Goal: Task Accomplishment & Management: Complete application form

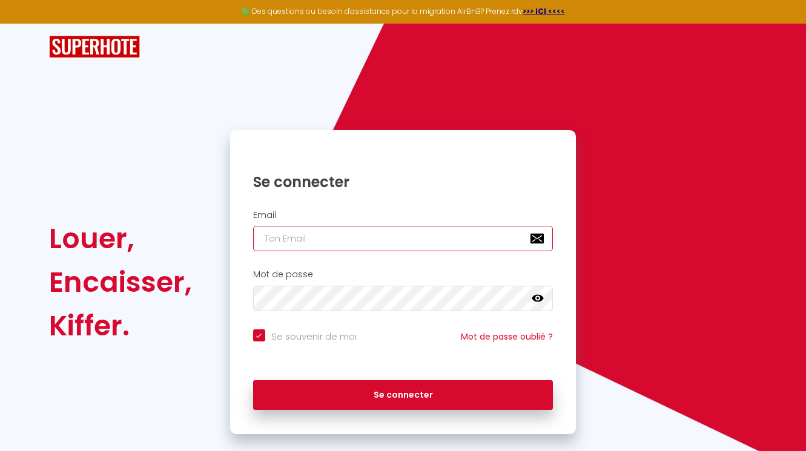
click at [290, 237] on input "email" at bounding box center [403, 238] width 300 height 25
type input "g"
checkbox input "true"
type input "ge"
checkbox input "true"
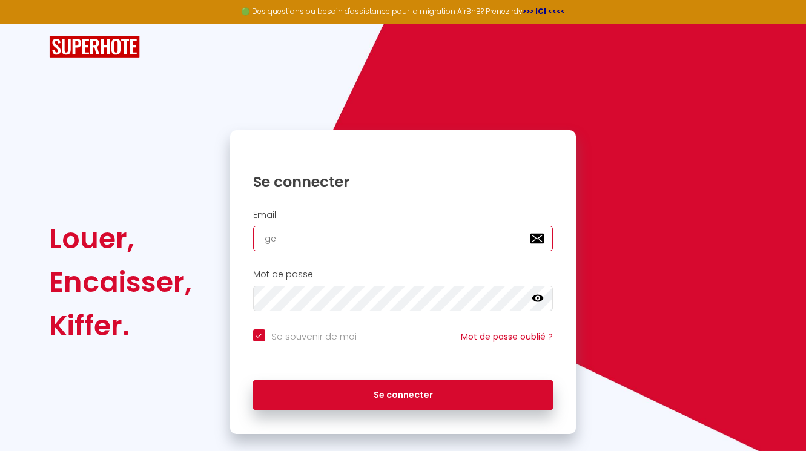
type input "ges"
checkbox input "true"
type input "gest"
checkbox input "true"
type input "gesti"
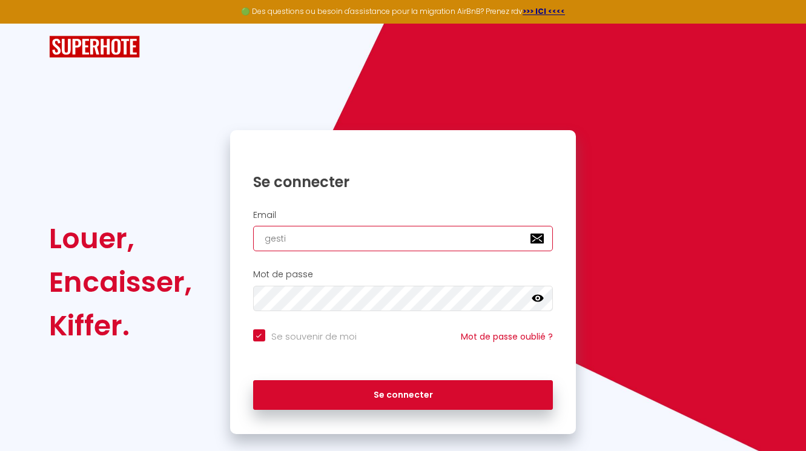
checkbox input "true"
type input "gestio"
checkbox input "true"
type input "gestion"
checkbox input "true"
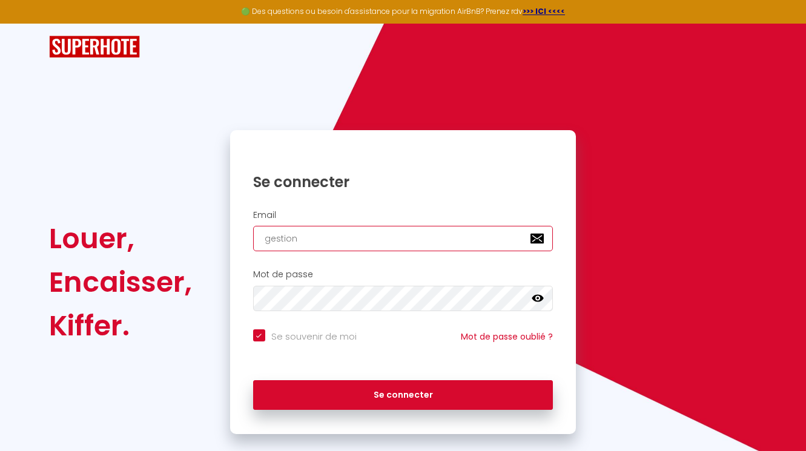
type input "gestion@"
checkbox input "true"
type input "gestion@h"
checkbox input "true"
type input "gestion@he"
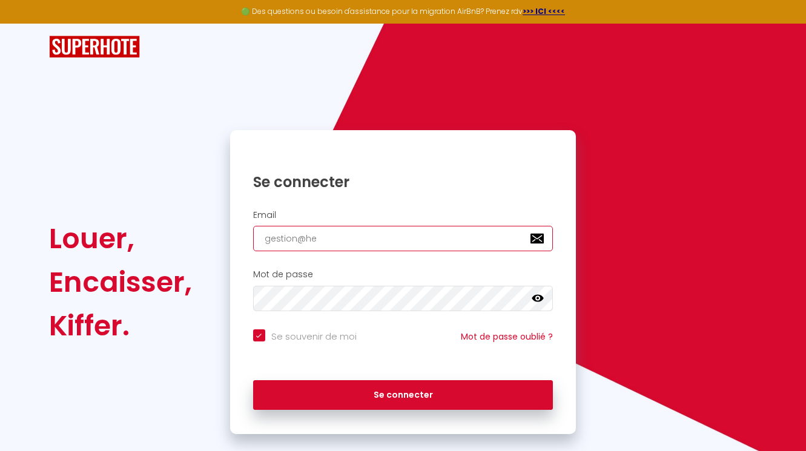
checkbox input "true"
type input "gestion@hel"
checkbox input "true"
type input "gestion@helo"
checkbox input "true"
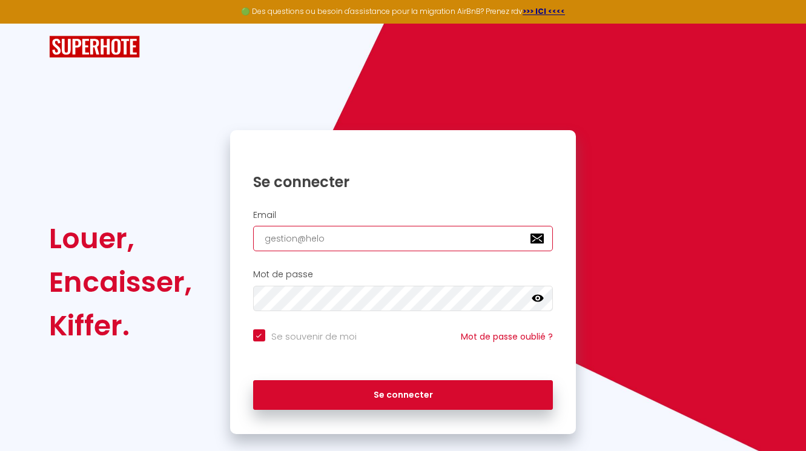
type input "gestion@heloi"
checkbox input "true"
type input "gestion@helois"
checkbox input "true"
type input "gestion@heloise"
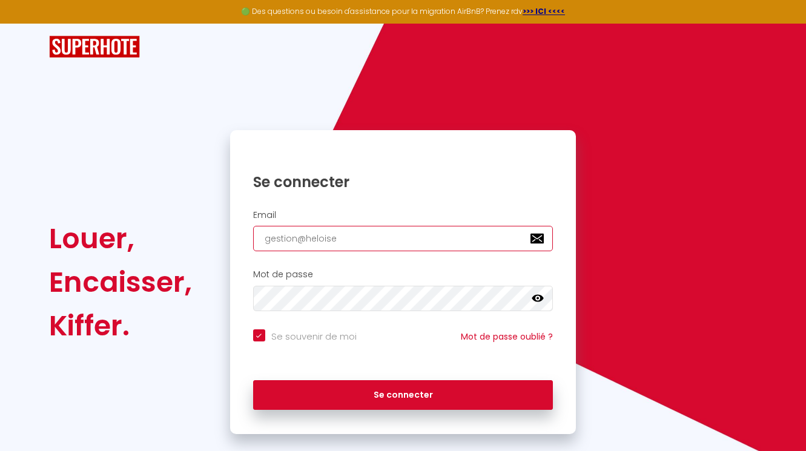
checkbox input "true"
type input "gestion@heloisel"
checkbox input "true"
type input "gestion@heloisela"
checkbox input "true"
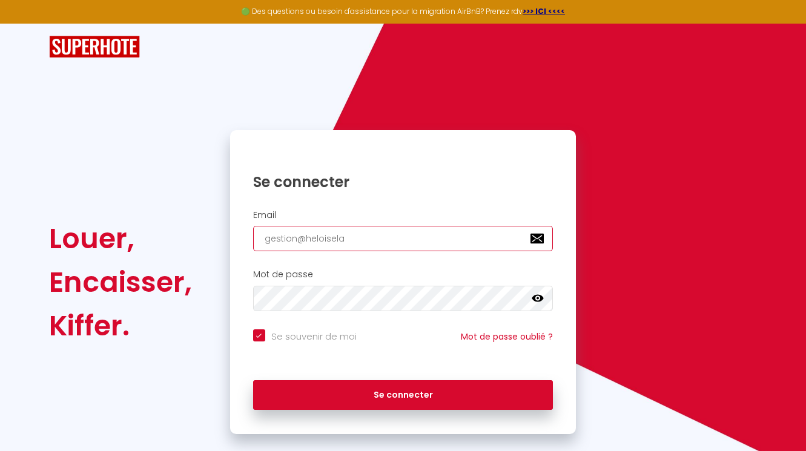
type input "gestion@heloiselan"
checkbox input "true"
type input "gestion@heloiselanc"
checkbox input "true"
type input "gestion@heloiselanci"
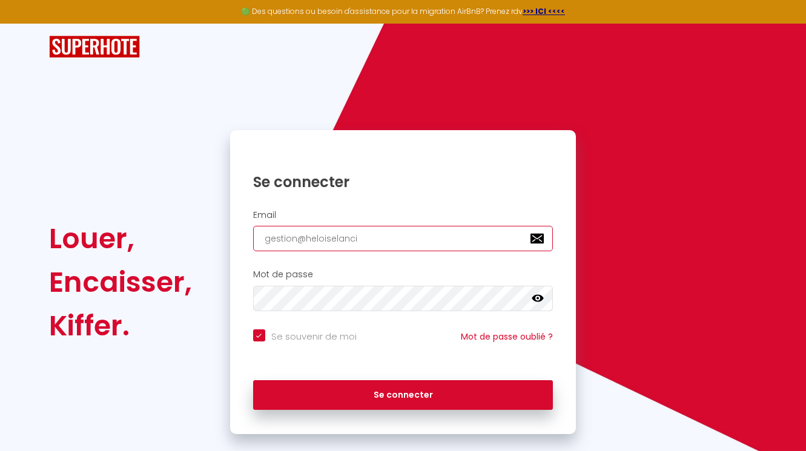
checkbox input "true"
type input "gestion@heloiselancia"
checkbox input "true"
type input "gestion@heloiselanciau"
checkbox input "true"
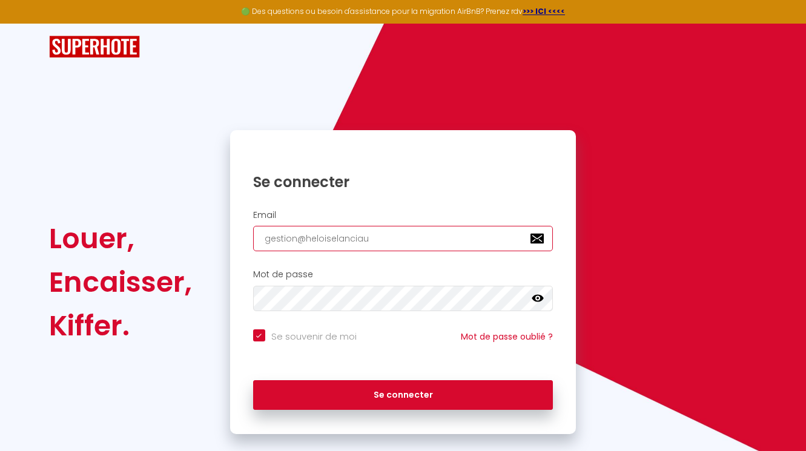
type input "gestion@heloiselanciaux"
checkbox input "true"
type input "gestion@heloiselanciaux."
checkbox input "true"
type input "gestion@heloiselanciaux.c"
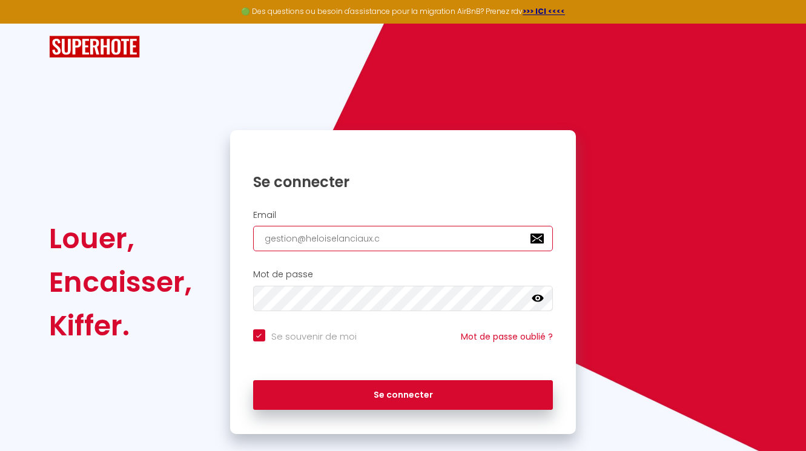
checkbox input "true"
type input "[EMAIL_ADDRESS][DOMAIN_NAME]"
checkbox input "true"
type input "[EMAIL_ADDRESS][DOMAIN_NAME]"
checkbox input "true"
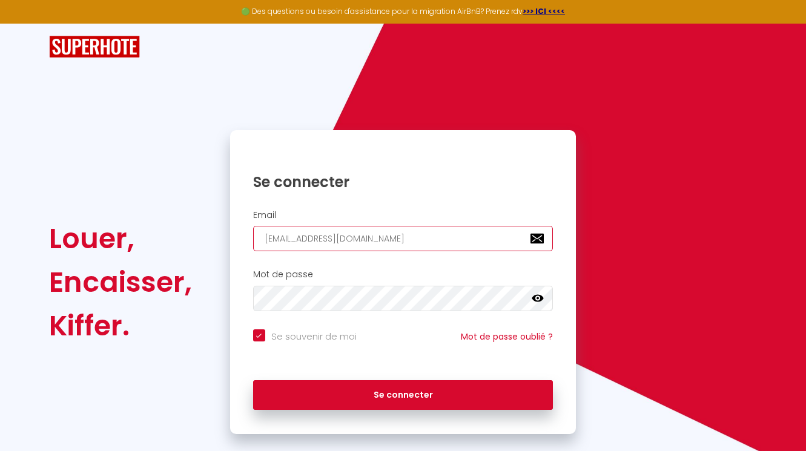
type input "[EMAIL_ADDRESS][DOMAIN_NAME]"
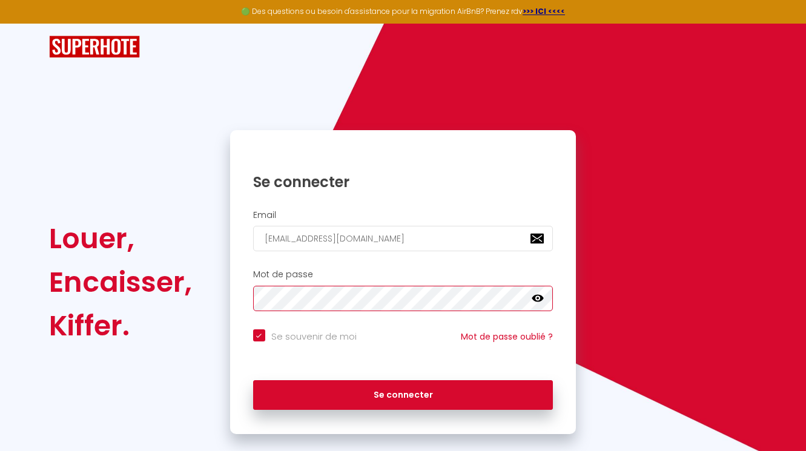
click at [253, 380] on button "Se connecter" at bounding box center [403, 395] width 300 height 30
checkbox input "true"
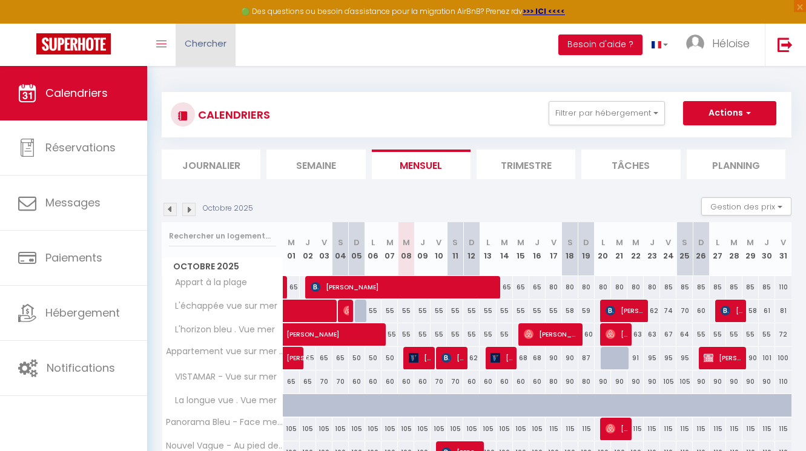
click at [203, 47] on span "Chercher" at bounding box center [206, 43] width 42 height 13
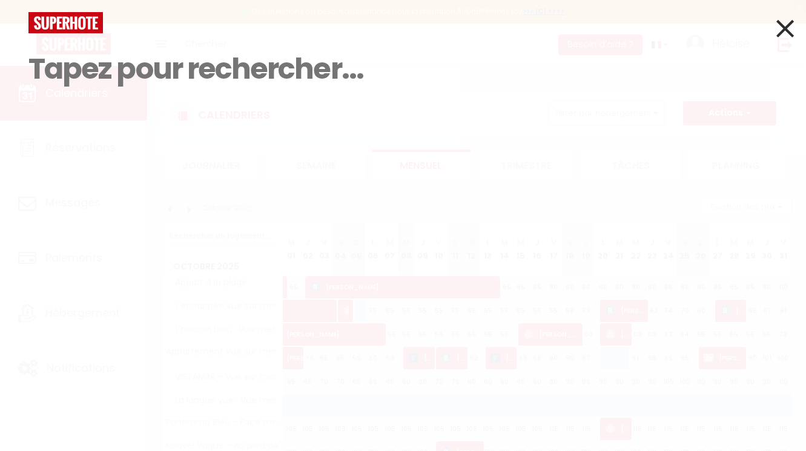
click at [521, 19] on div at bounding box center [402, 22] width 767 height 21
click at [325, 85] on input at bounding box center [402, 68] width 749 height 71
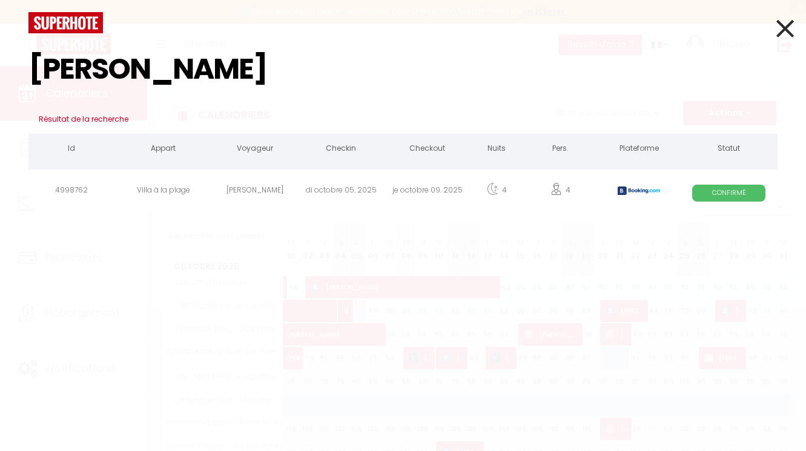
type input "[PERSON_NAME]"
click at [572, 188] on div "4" at bounding box center [560, 192] width 75 height 39
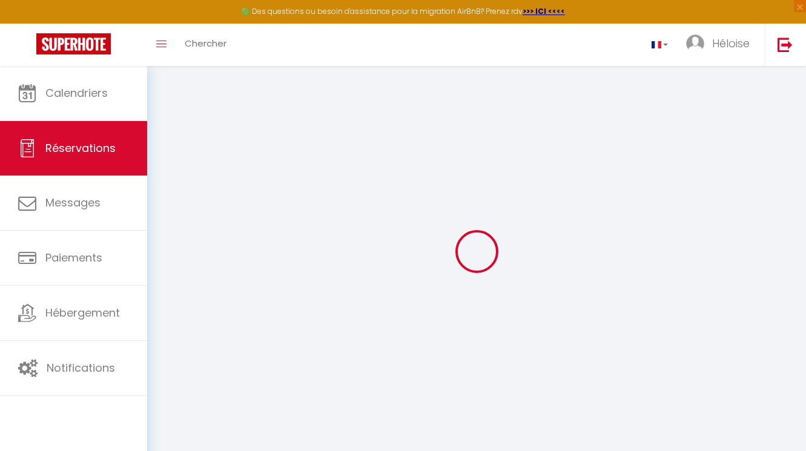
select select
checkbox input "false"
select select
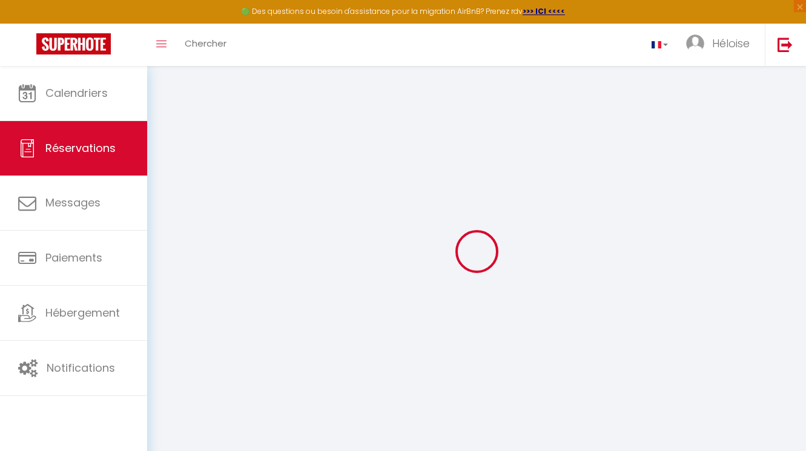
checkbox input "false"
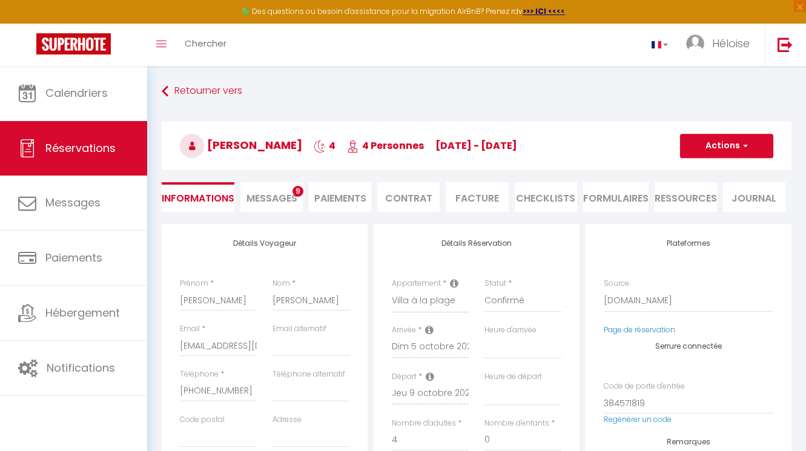
select select
checkbox input "false"
type textarea "** THIS RESERVATION HAS BEEN PRE-PAID ** BOOKING NOTE : Payment charge is EUR 1…"
type input "162"
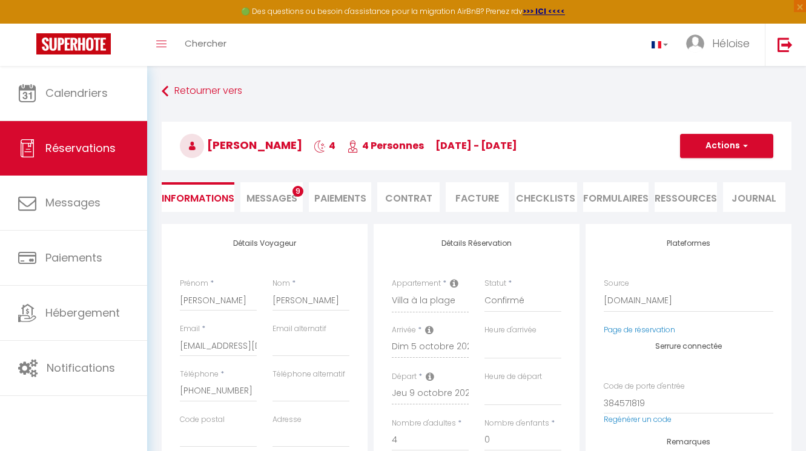
type input "23.36"
select select
checkbox input "false"
select select
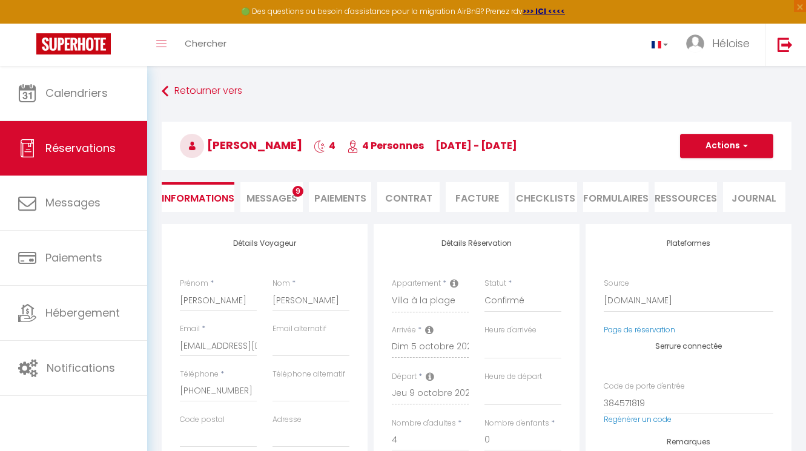
select select
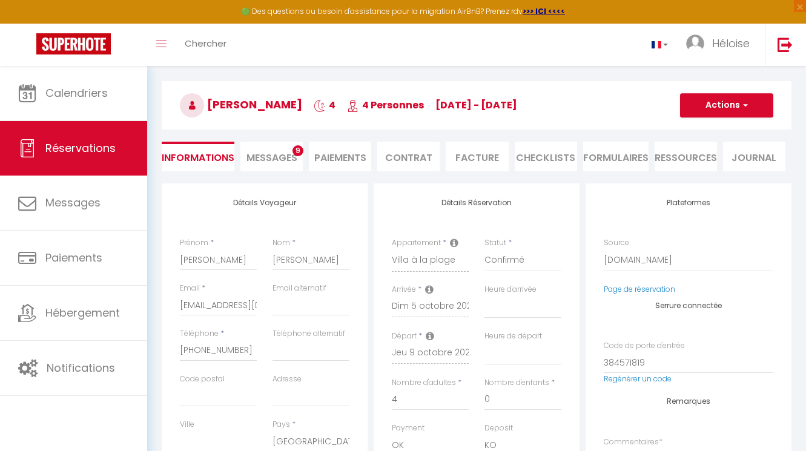
scroll to position [53, 0]
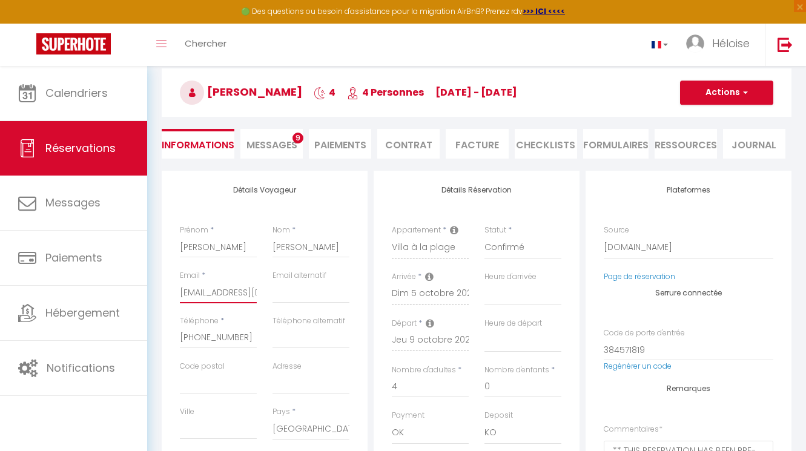
click at [228, 291] on input "[EMAIL_ADDRESS][DOMAIN_NAME]" at bounding box center [218, 293] width 77 height 22
type input "a"
select select
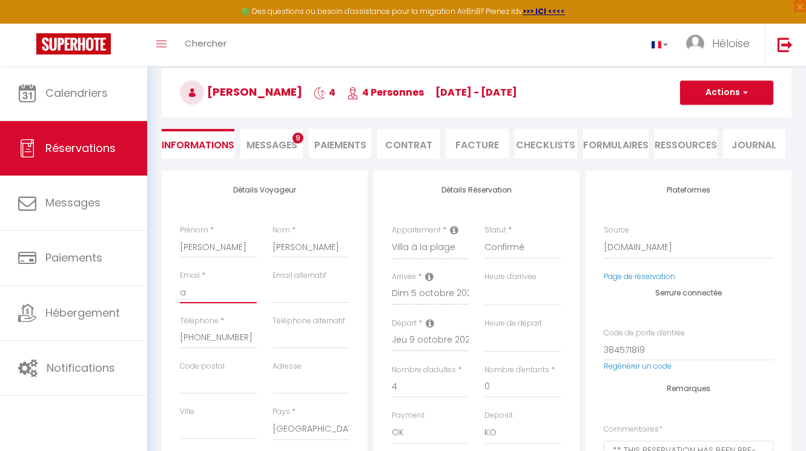
select select
checkbox input "false"
type input "an"
select select
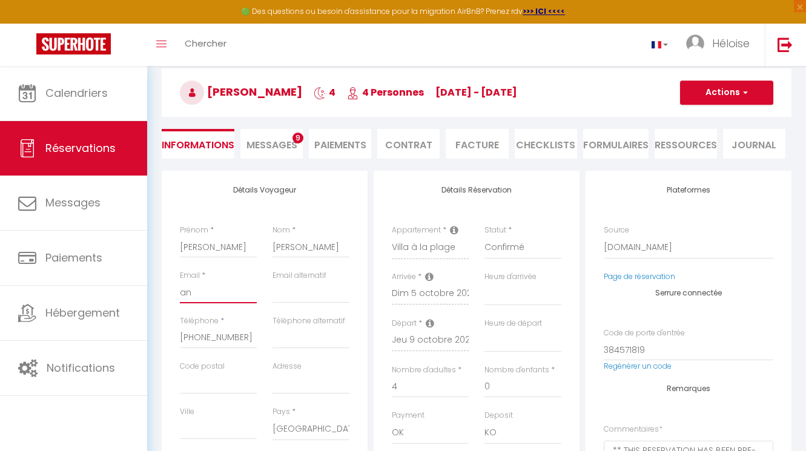
checkbox input "false"
type input "ann"
select select
checkbox input "false"
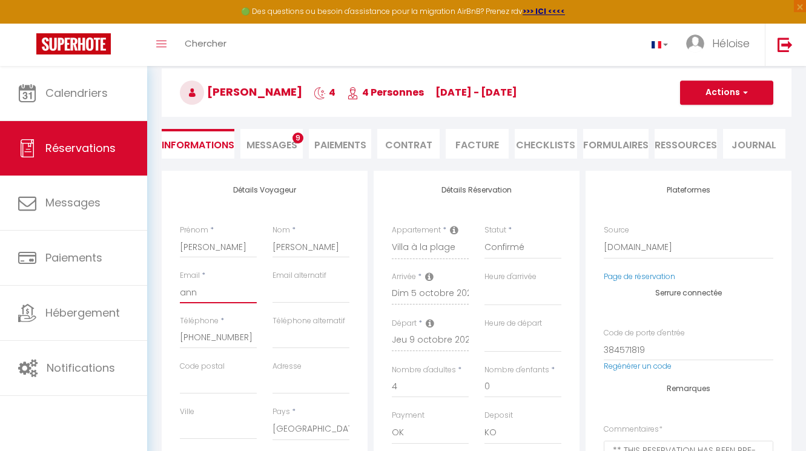
type input "[PERSON_NAME]"
select select
checkbox input "false"
type input "[PERSON_NAME]."
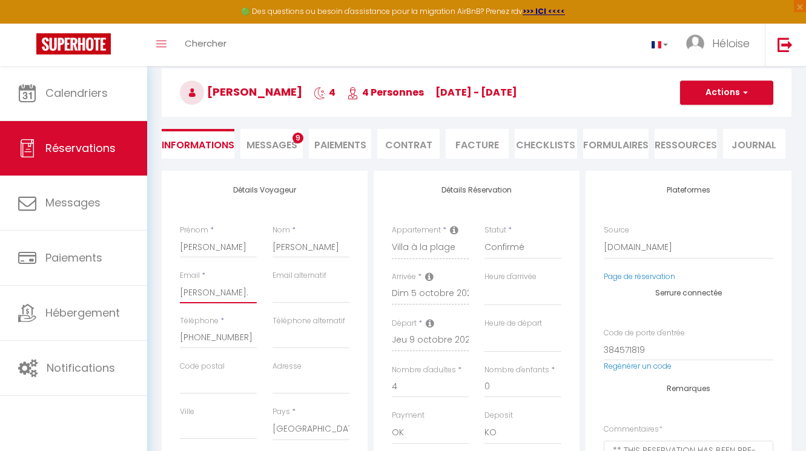
select select
checkbox input "false"
type input "[PERSON_NAME].l"
select select
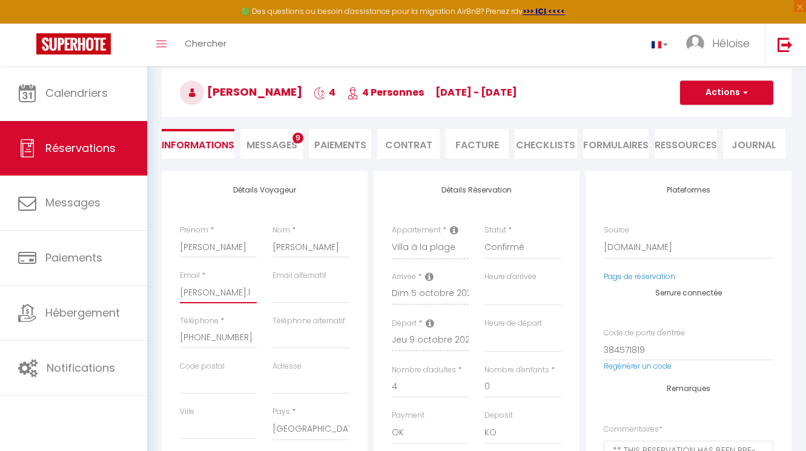
select select
checkbox input "false"
type input "[DOMAIN_NAME]"
select select
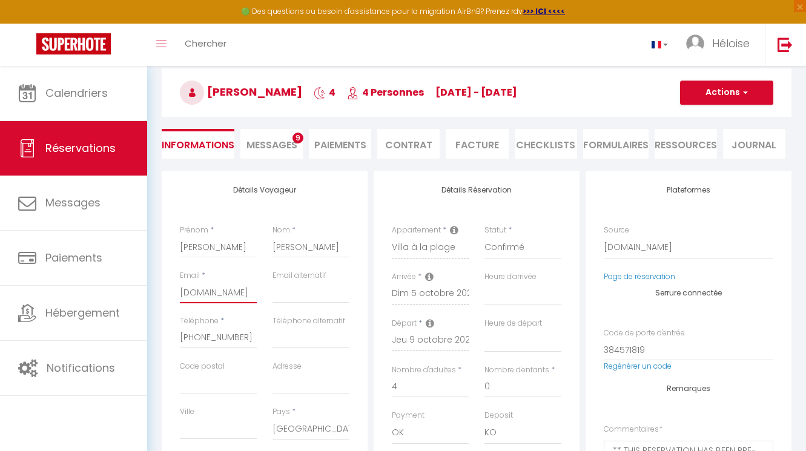
checkbox input "false"
type input "[PERSON_NAME].lau"
select select
checkbox input "false"
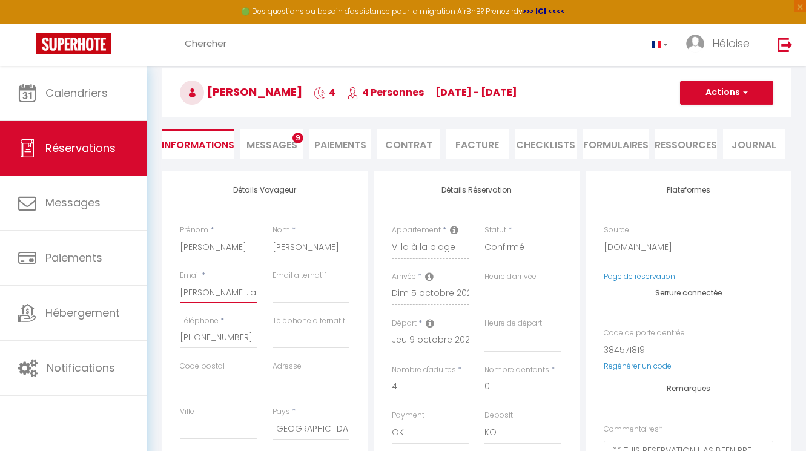
type input "[PERSON_NAME].[PERSON_NAME]"
select select
checkbox input "false"
type input "[PERSON_NAME].[PERSON_NAME]"
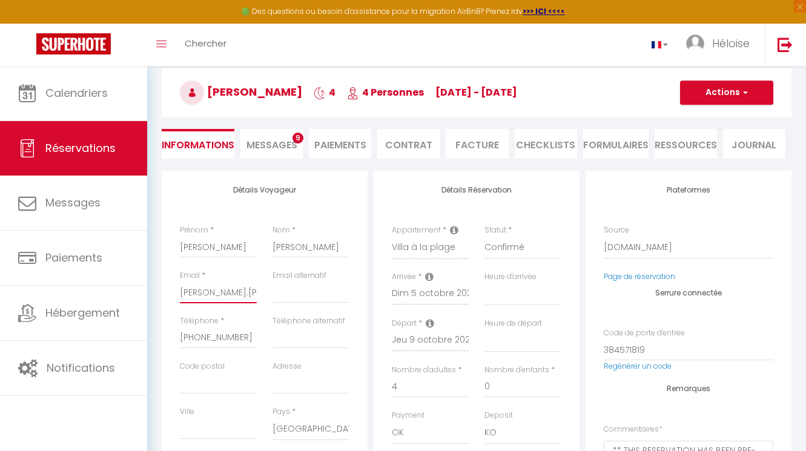
select select
checkbox input "false"
type input "[PERSON_NAME].[PERSON_NAME]@"
select select
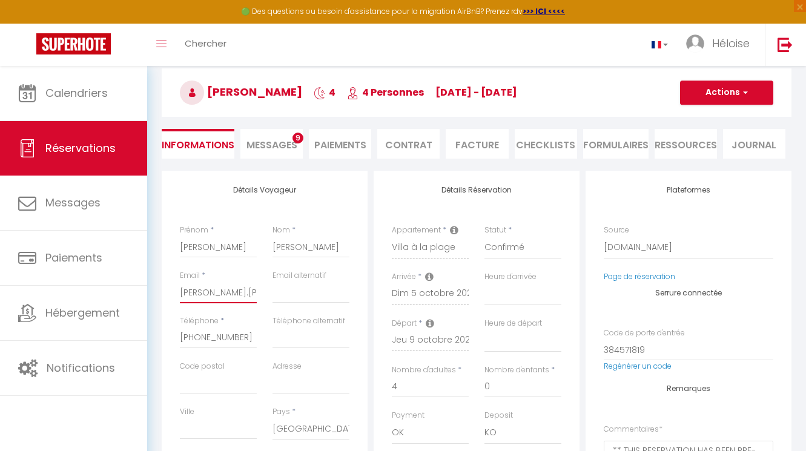
select select
checkbox input "false"
type input "[PERSON_NAME]"
select select
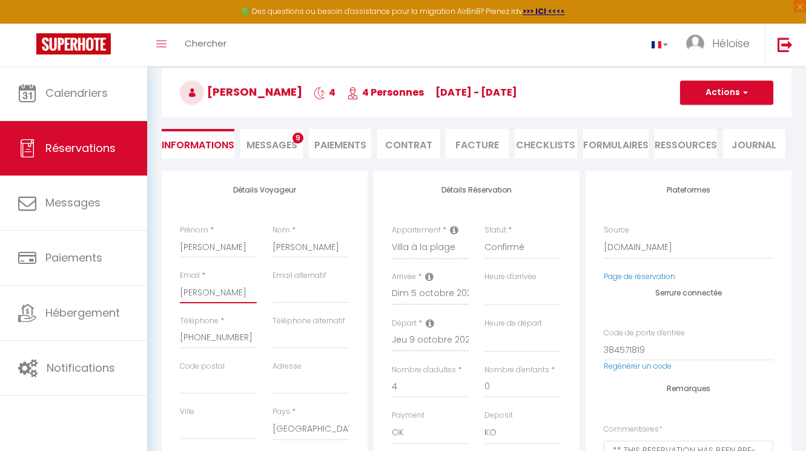
checkbox input "false"
type input "[PERSON_NAME]"
select select
checkbox input "false"
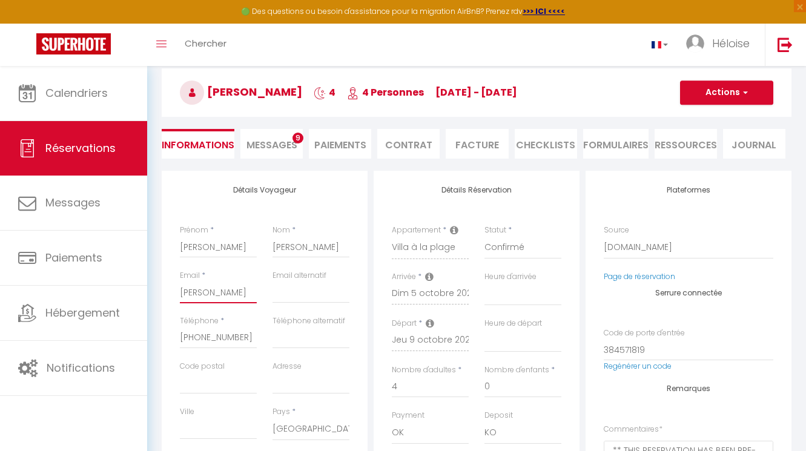
type input "anne.[PERSON_NAME]@hop"
select select
checkbox input "false"
type input "[PERSON_NAME]"
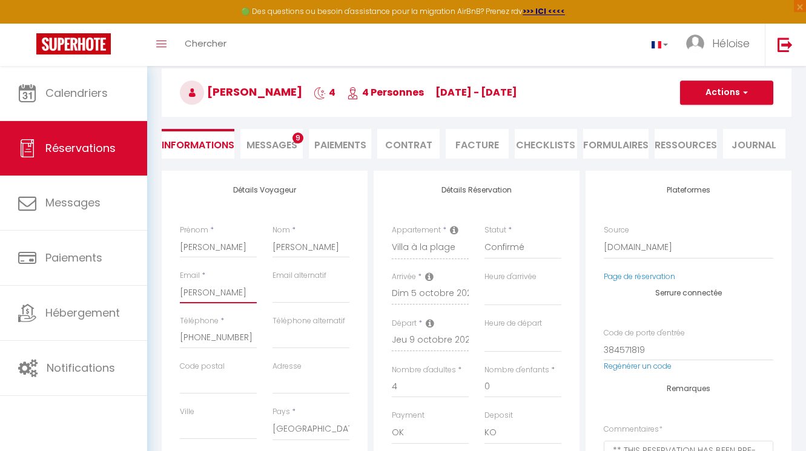
select select
checkbox input "false"
type input "[PERSON_NAME]"
select select
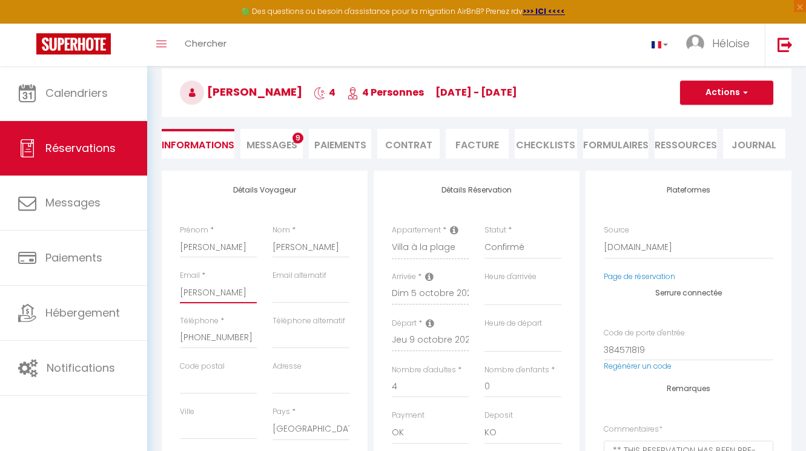
select select
checkbox input "false"
type input "anne.[PERSON_NAME]@hopita"
select select
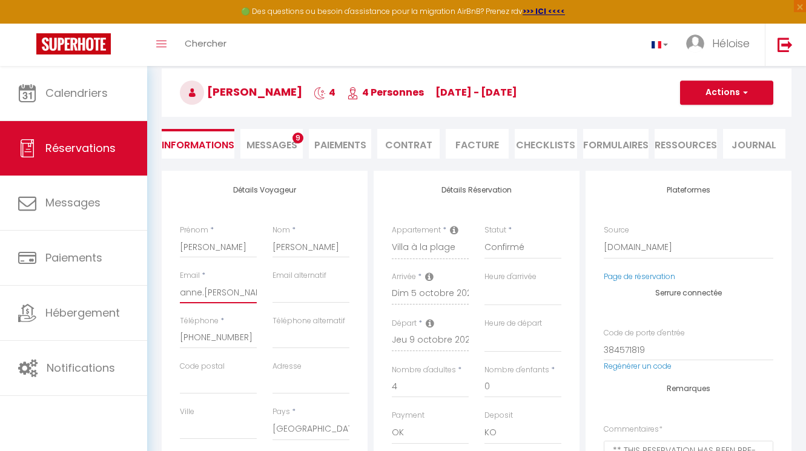
checkbox input "false"
type input "[PERSON_NAME]"
select select
checkbox input "false"
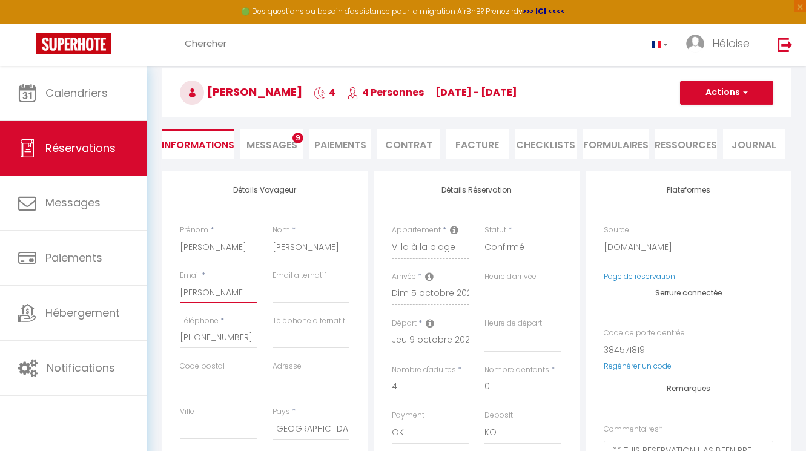
type input "[PERSON_NAME]"
select select
checkbox input "false"
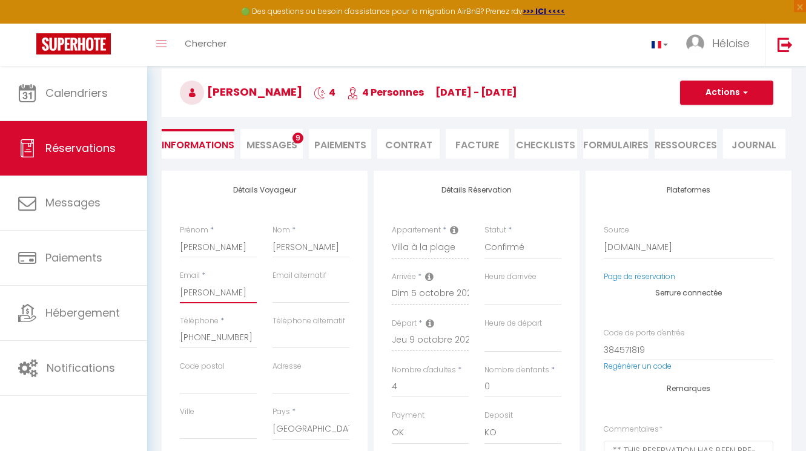
type input "[PERSON_NAME]-"
select select
checkbox input "false"
type input "[PERSON_NAME]"
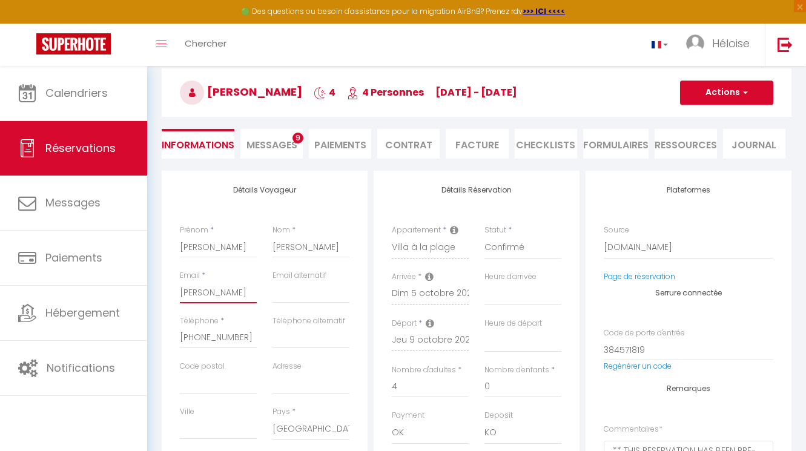
select select
checkbox input "false"
type input "[PERSON_NAME]"
select select
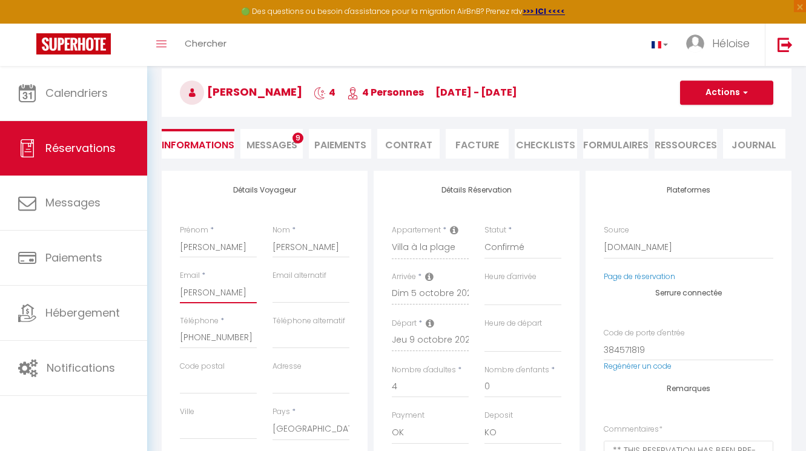
select select
checkbox input "false"
type input "[PERSON_NAME]"
select select
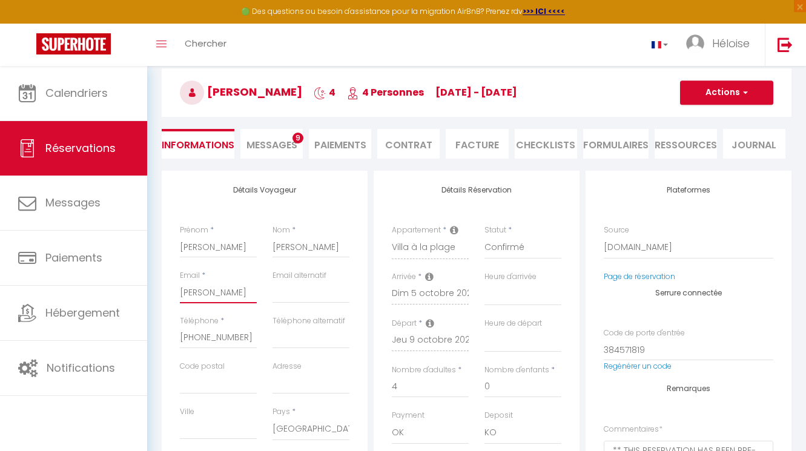
checkbox input "false"
type input "[PERSON_NAME]"
select select
checkbox input "false"
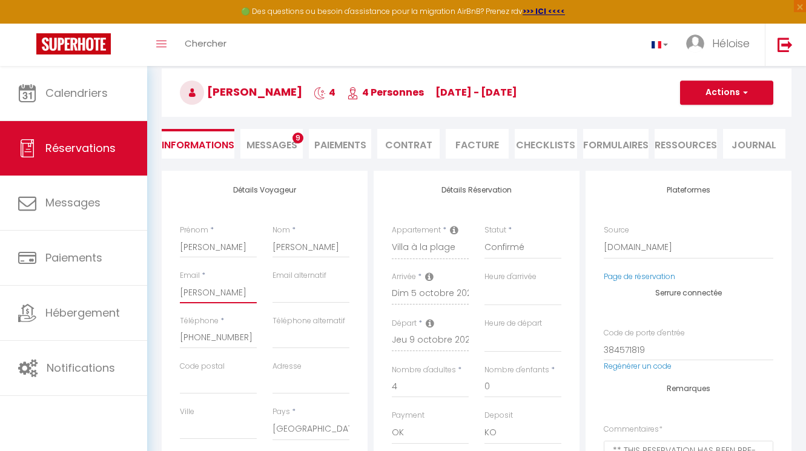
scroll to position [0, 35]
type input "[PERSON_NAME]."
select select
checkbox input "false"
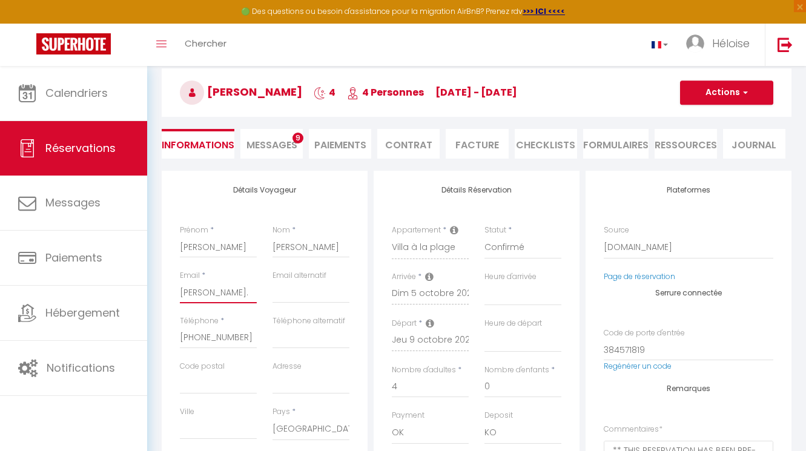
type input "[PERSON_NAME]"
select select
checkbox input "false"
type input "[PERSON_NAME][EMAIL_ADDRESS][DOMAIN_NAME]"
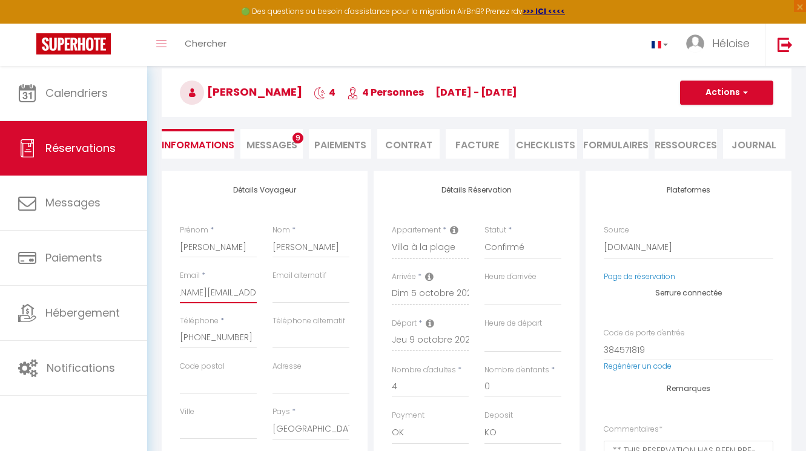
select select
checkbox input "false"
type input "[PERSON_NAME][EMAIL_ADDRESS][DOMAIN_NAME]"
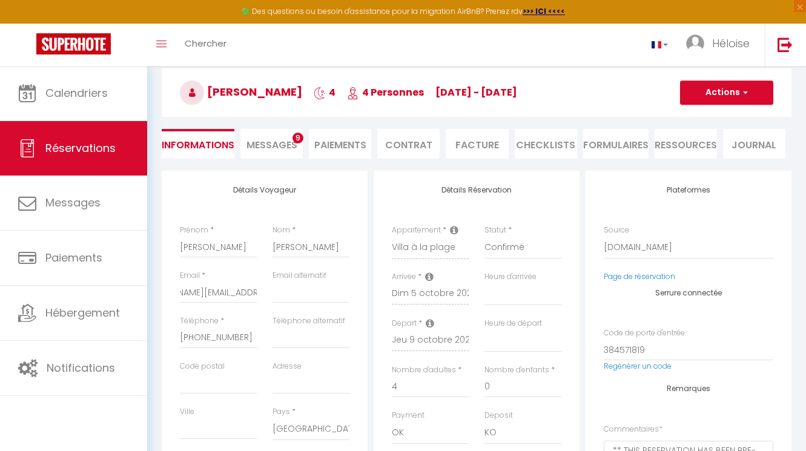
click at [167, 274] on div "Détails Voyageur Prénom * [PERSON_NAME] * [PERSON_NAME] Email * [EMAIL_ADDRESS]…" at bounding box center [265, 387] width 206 height 433
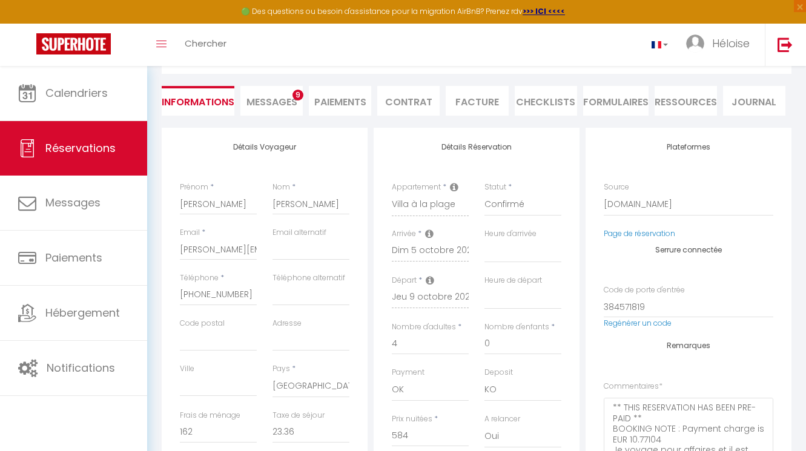
scroll to position [101, 0]
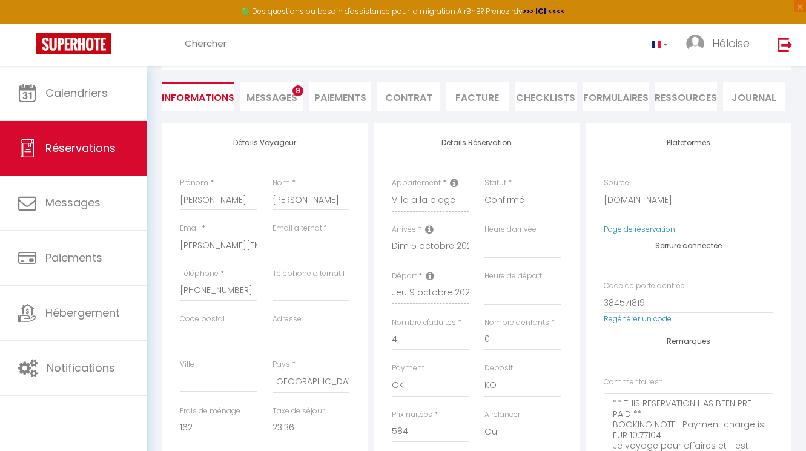
click at [491, 95] on li "Facture" at bounding box center [477, 97] width 62 height 30
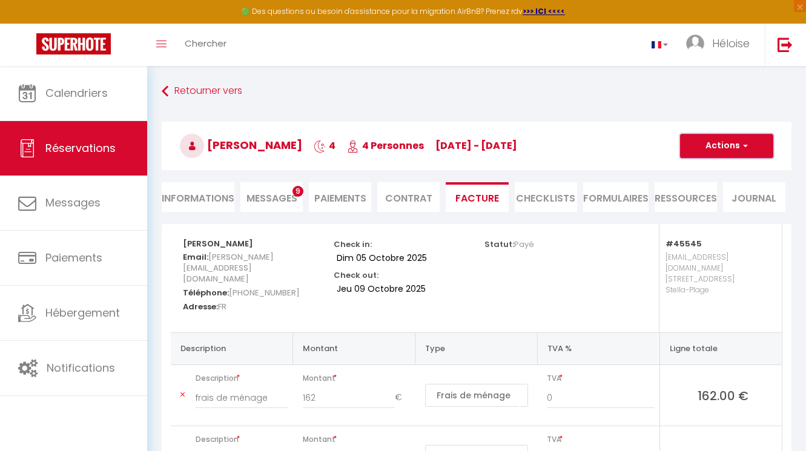
click at [732, 142] on button "Actions" at bounding box center [726, 146] width 93 height 24
click at [711, 191] on link "Aperçu et éditer" at bounding box center [718, 188] width 102 height 16
click at [713, 143] on button "Actions" at bounding box center [726, 146] width 93 height 24
click at [699, 191] on link "Aperçu et éditer" at bounding box center [718, 188] width 102 height 16
click at [742, 142] on span "button" at bounding box center [743, 145] width 7 height 11
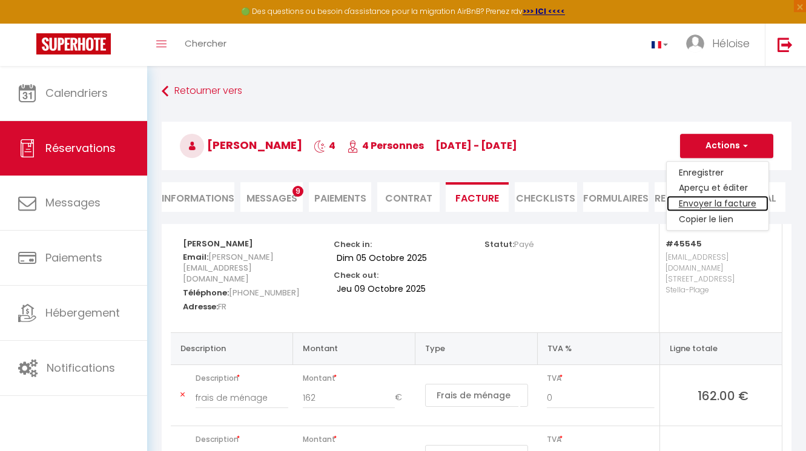
click at [710, 202] on link "Envoyer la facture" at bounding box center [718, 204] width 102 height 16
type input "[PERSON_NAME][EMAIL_ADDRESS][DOMAIN_NAME]"
select select "fr"
type input "Votre facture 4998762 - Villa à la plage"
type textarea "Bonjour, Voici le lien pour télécharger votre facture : [URL][DOMAIN_NAME] Déta…"
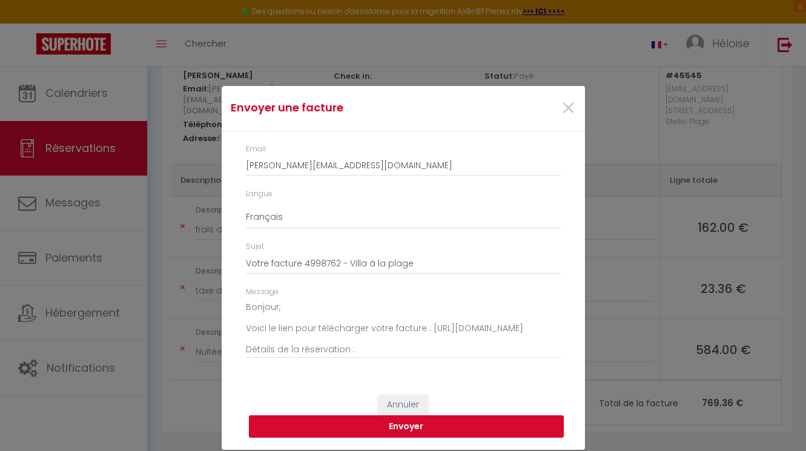
click at [367, 421] on button "Envoyer" at bounding box center [406, 426] width 315 height 23
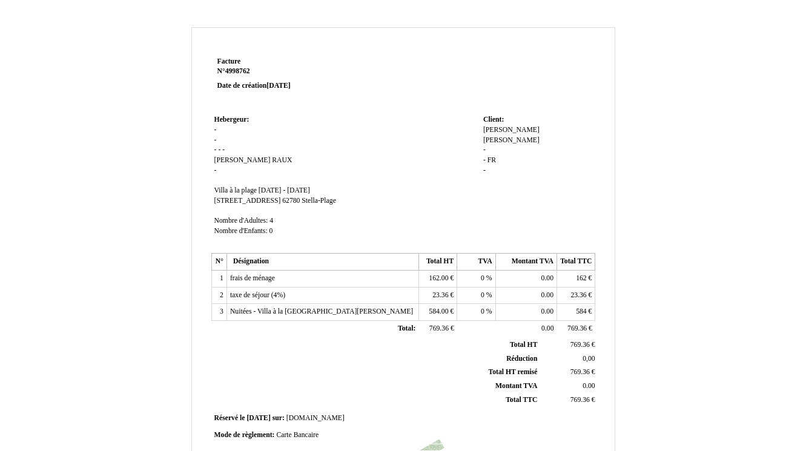
click at [491, 138] on div "Anne Anne LAUBY LAUBY - - FR FR -" at bounding box center [537, 155] width 109 height 61
click at [483, 146] on span "-" at bounding box center [484, 150] width 2 height 8
click at [509, 136] on span "LAUBY" at bounding box center [511, 140] width 56 height 8
click at [0, 0] on input "LAUBY" at bounding box center [0, 0] width 0 height 0
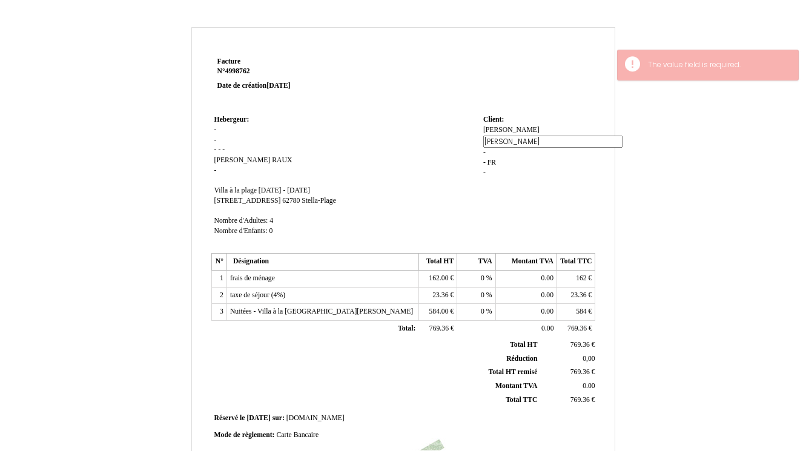
click at [509, 136] on input "LAUBY" at bounding box center [552, 142] width 139 height 13
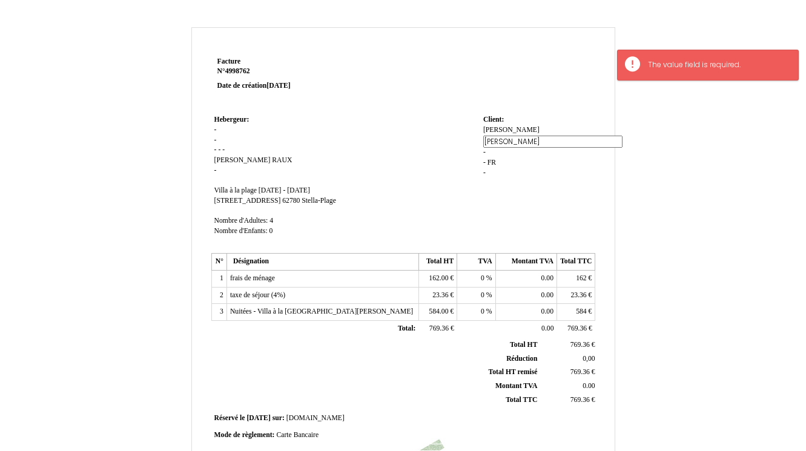
click at [494, 142] on div "Anne Anne LAUBY LAUBY - - FR FR -" at bounding box center [537, 156] width 109 height 63
click at [494, 142] on div "Anne Anne LAUBY LAUBY - - FR FR -" at bounding box center [537, 155] width 109 height 61
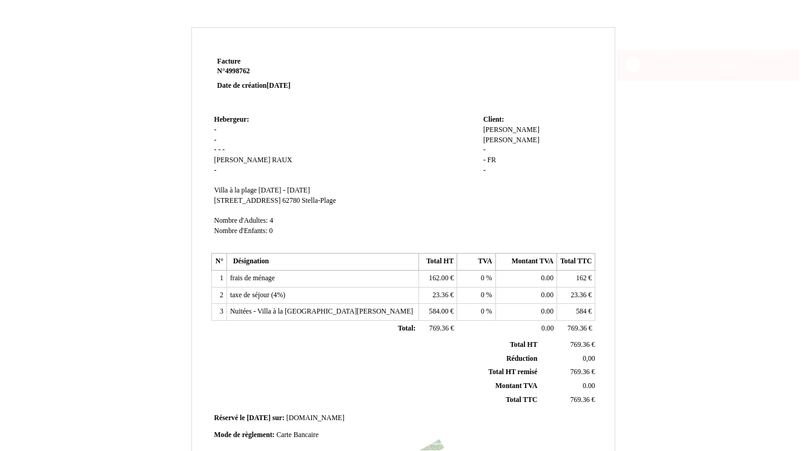
click at [483, 146] on span "-" at bounding box center [484, 150] width 2 height 8
click at [483, 145] on input at bounding box center [552, 151] width 139 height 13
type input "Franche-Comté"
click at [487, 126] on span "[PERSON_NAME]" at bounding box center [511, 130] width 56 height 8
click at [491, 133] on input "[PERSON_NAME]" at bounding box center [552, 131] width 139 height 13
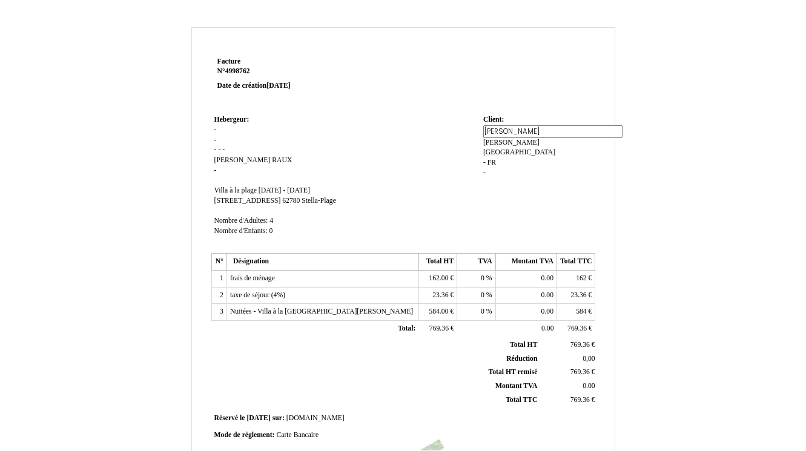
click at [491, 133] on input "[PERSON_NAME]" at bounding box center [552, 131] width 139 height 13
type input "Region PO"
click at [564, 131] on div "Anne Anne LAUBY LAUBY Franche-Comté Franche-Comté - FR FR -" at bounding box center [537, 156] width 109 height 63
click at [564, 131] on div "Anne Region PO LAUBY LAUBY Franche-Comté Franche-Comté - FR FR -" at bounding box center [537, 156] width 109 height 63
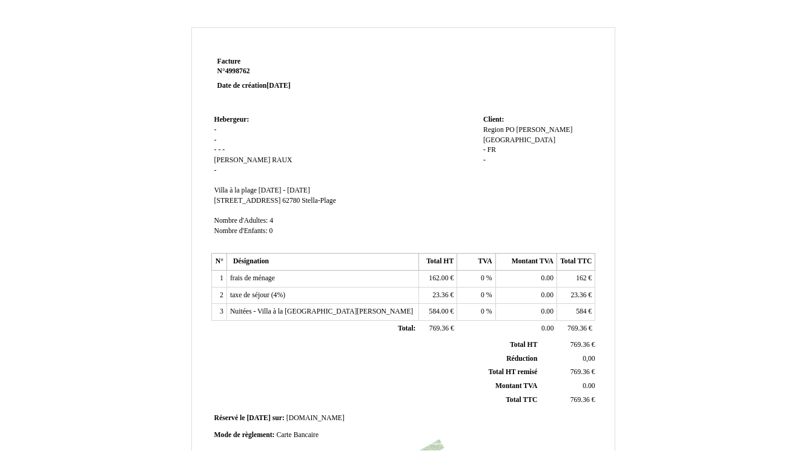
click at [532, 130] on span "[PERSON_NAME]" at bounding box center [545, 130] width 56 height 8
click at [0, 0] on input "[PERSON_NAME]" at bounding box center [0, 0] width 0 height 0
type input "SPS"
click at [569, 183] on td "Client: Client: Region PO Region PO LAUBY LAUBY Franche-Comté Franche-Comté - F…" at bounding box center [537, 181] width 115 height 138
